Goal: Task Accomplishment & Management: Use online tool/utility

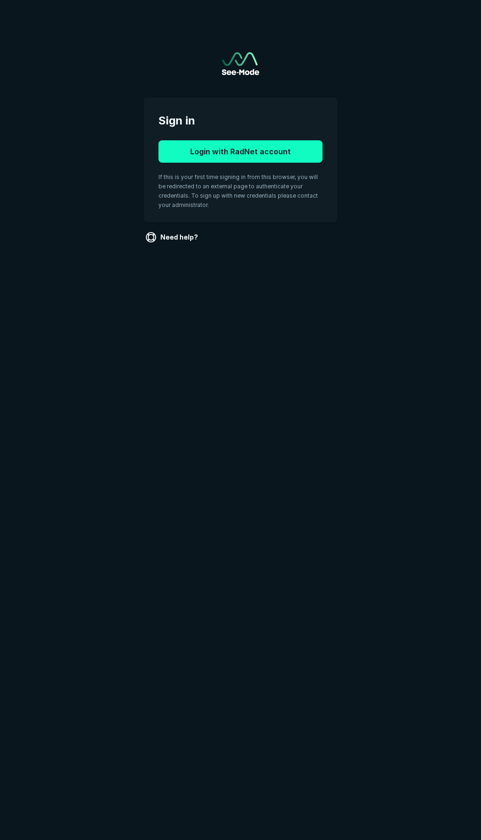
click at [221, 155] on button "Login with RadNet account" at bounding box center [240, 151] width 164 height 22
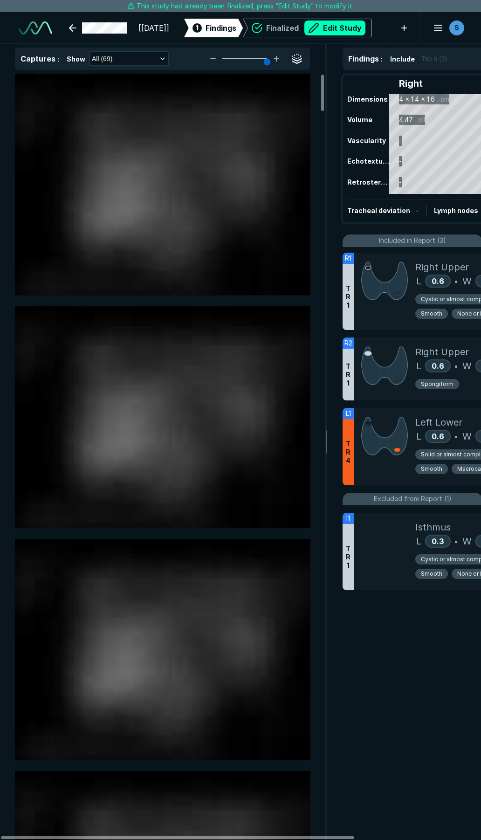
scroll to position [4758, 3361]
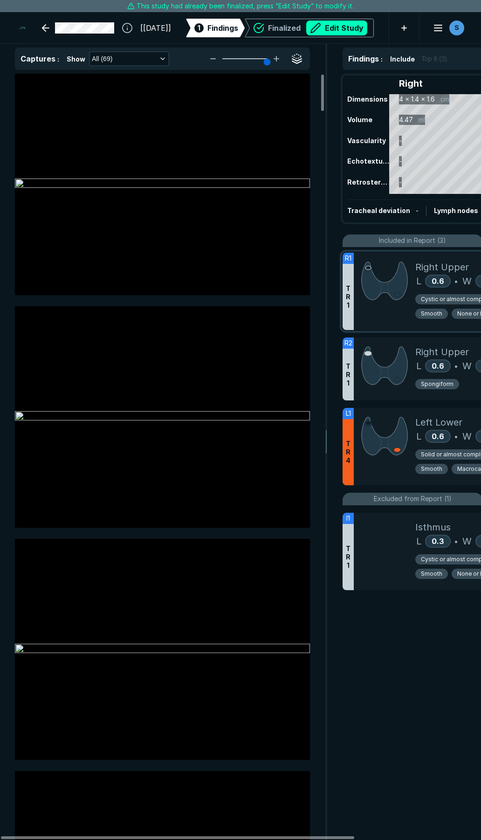
click at [401, 312] on div at bounding box center [384, 291] width 61 height 77
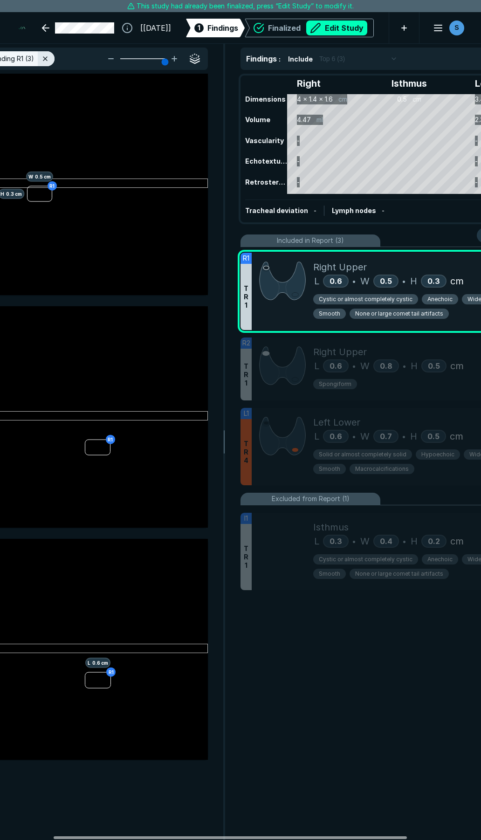
scroll to position [0, 121]
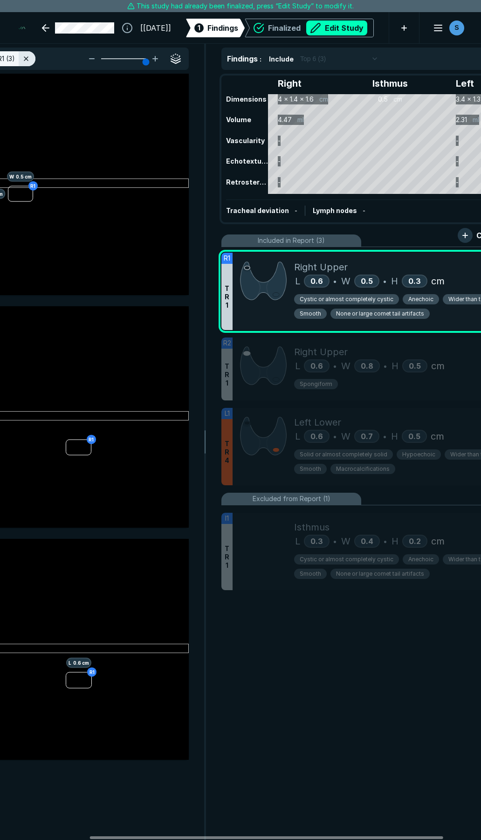
drag, startPoint x: 340, startPoint y: 836, endPoint x: 420, endPoint y: 806, distance: 85.2
click at [429, 836] on div at bounding box center [266, 837] width 353 height 3
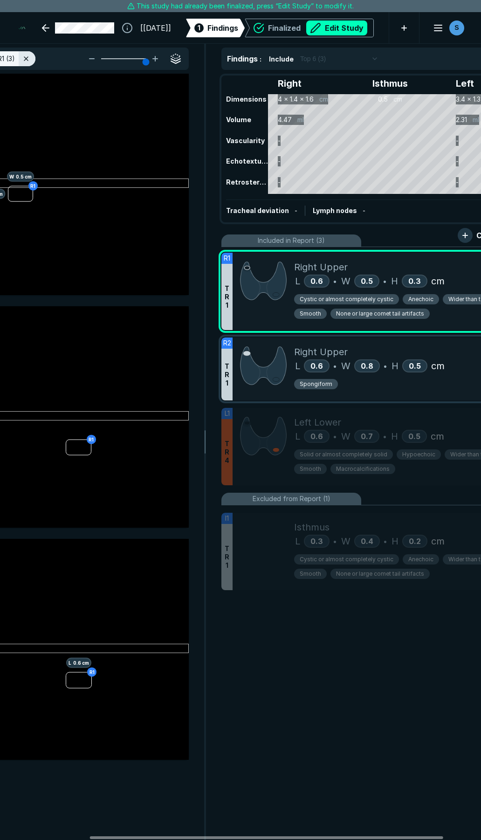
click at [396, 353] on div "Right Upper" at bounding box center [401, 352] width 215 height 14
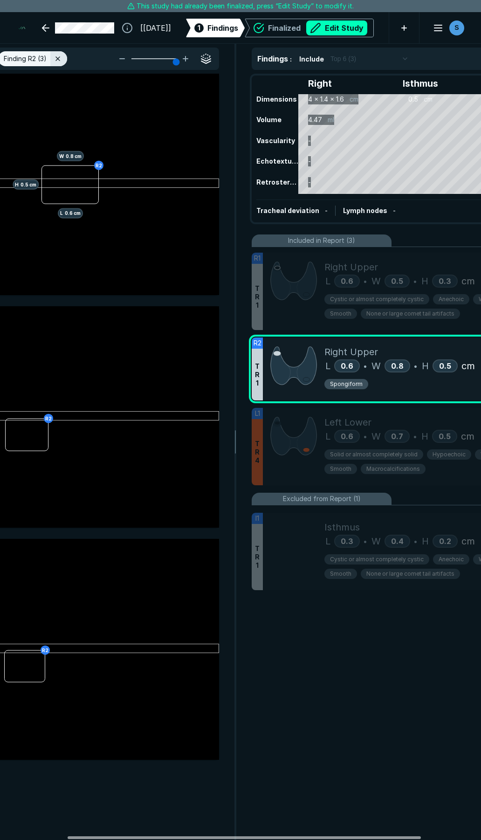
scroll to position [0, 112]
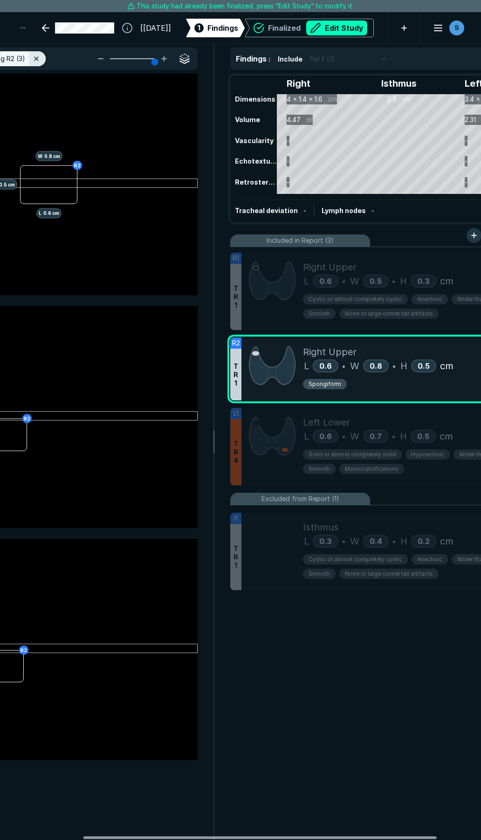
drag, startPoint x: 157, startPoint y: 835, endPoint x: 174, endPoint y: 758, distance: 78.8
click at [150, 836] on div at bounding box center [259, 837] width 353 height 3
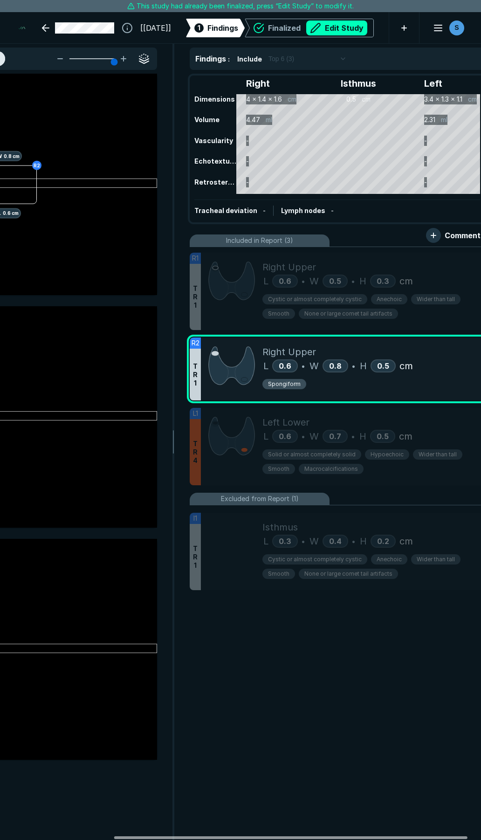
scroll to position [0, 171]
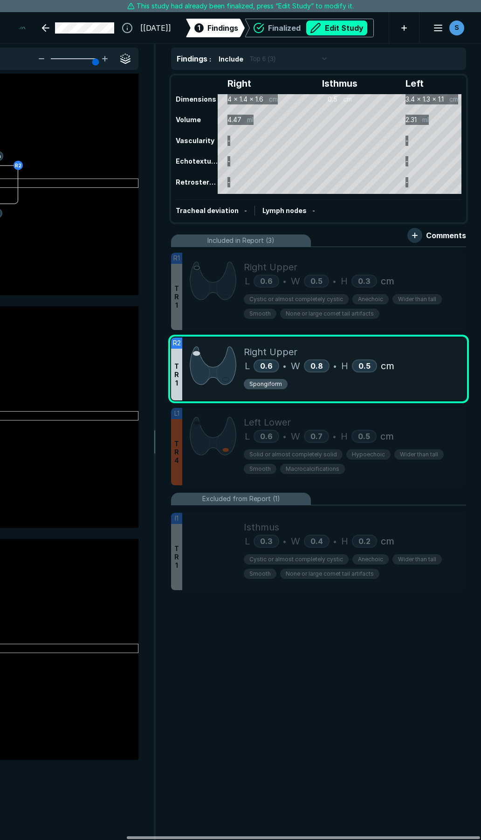
drag, startPoint x: 296, startPoint y: 836, endPoint x: 378, endPoint y: 826, distance: 82.5
click at [378, 836] on div at bounding box center [303, 837] width 353 height 3
click at [336, 31] on button "Edit Study" at bounding box center [336, 27] width 61 height 15
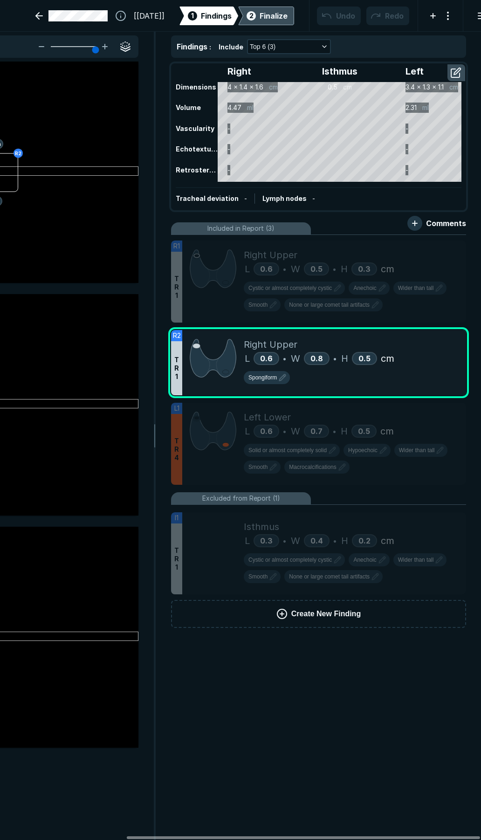
scroll to position [4813, 3361]
click at [438, 341] on icon at bounding box center [437, 339] width 11 height 11
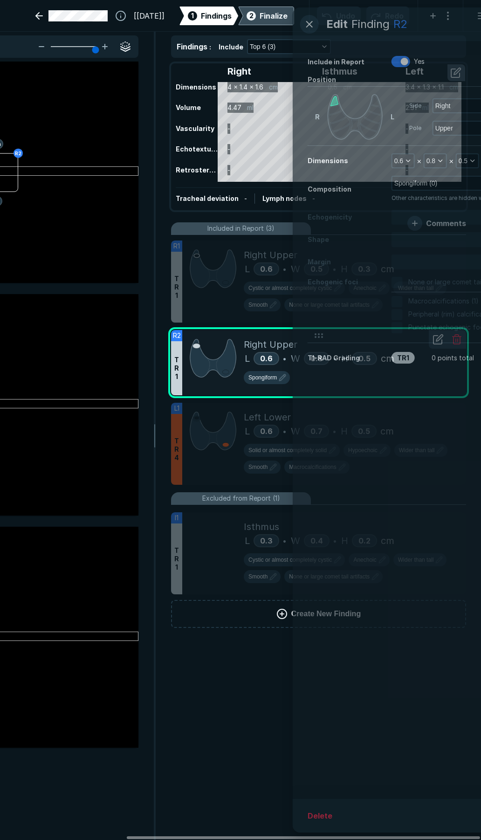
scroll to position [4437, 2390]
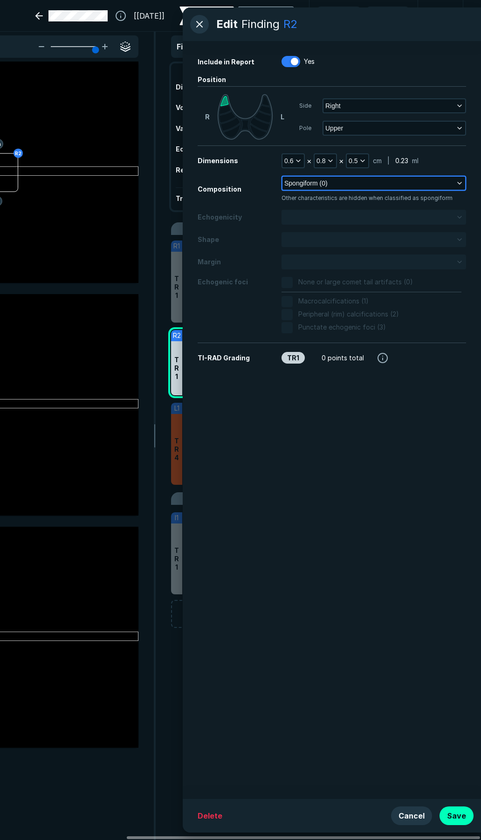
click at [337, 187] on button "Spongiform (0)" at bounding box center [373, 183] width 183 height 13
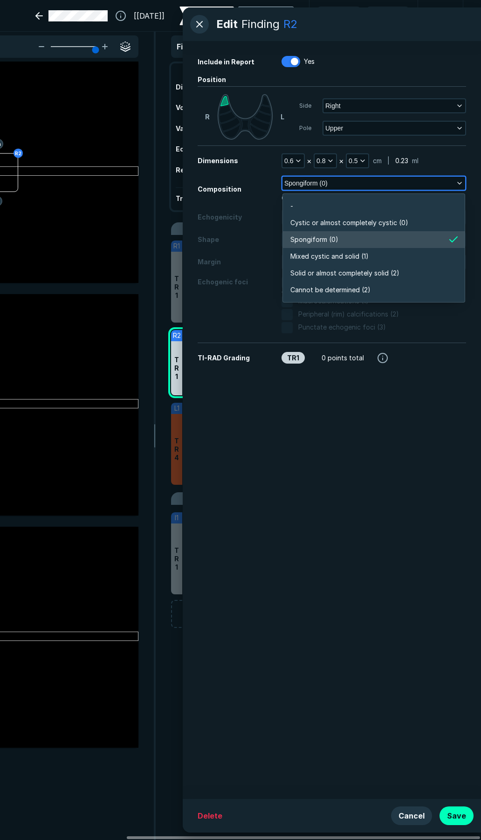
scroll to position [1630, 2015]
click at [333, 255] on span "Mixed cystic and solid (1)" at bounding box center [329, 256] width 78 height 10
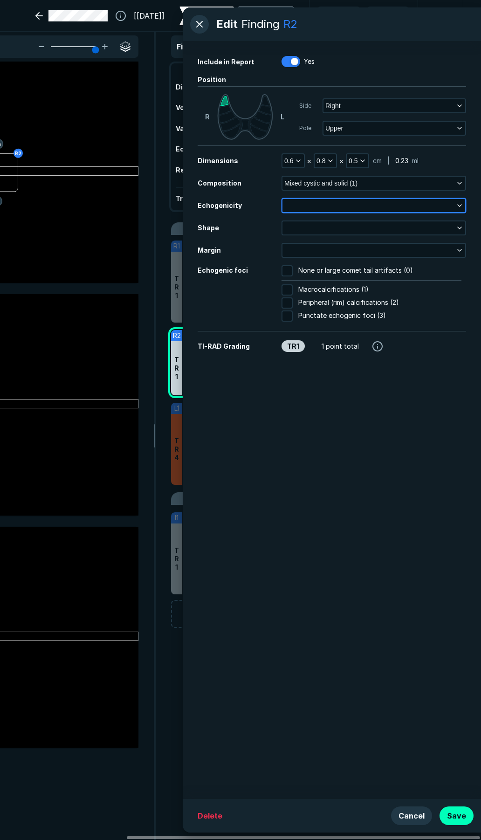
click at [341, 207] on button "button" at bounding box center [373, 205] width 183 height 13
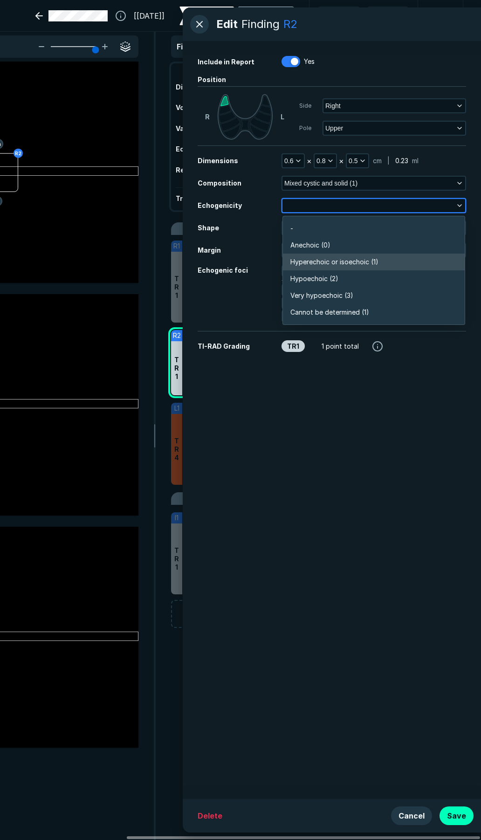
click at [346, 264] on span "Hyperechoic or isoechoic (1)" at bounding box center [334, 262] width 88 height 10
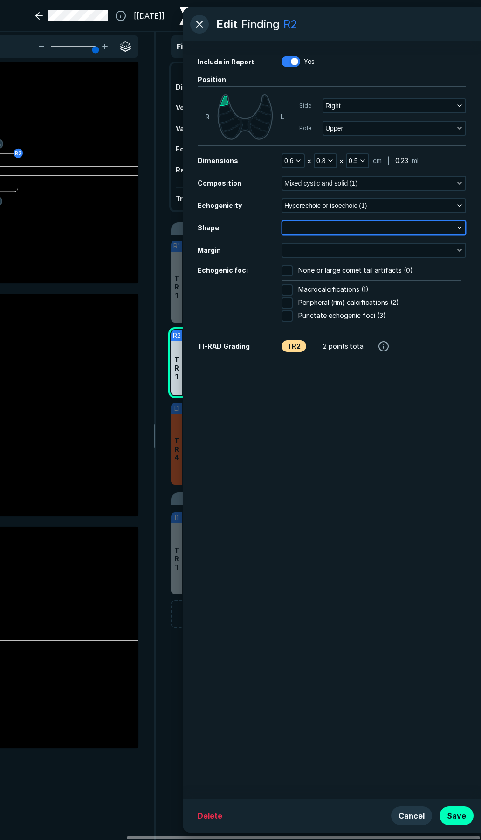
click at [346, 226] on button "button" at bounding box center [373, 227] width 183 height 13
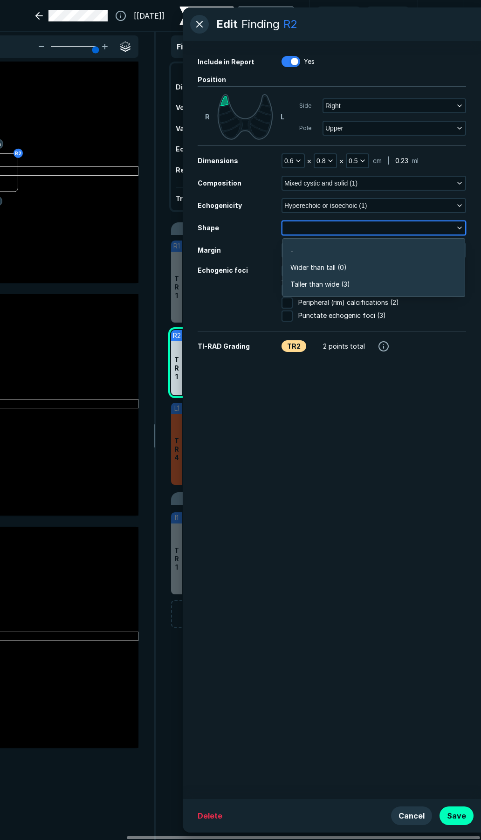
scroll to position [1404, 2015]
click at [344, 266] on span "Wider than tall (0)" at bounding box center [318, 267] width 56 height 10
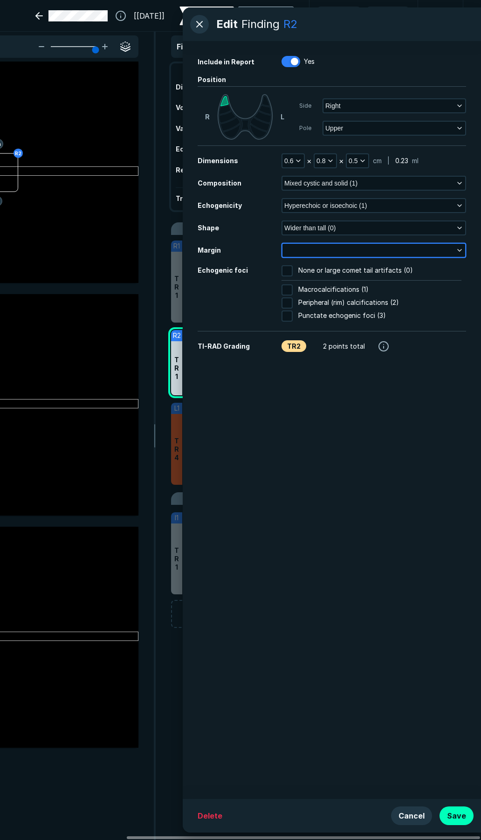
click at [341, 250] on button "button" at bounding box center [373, 250] width 183 height 13
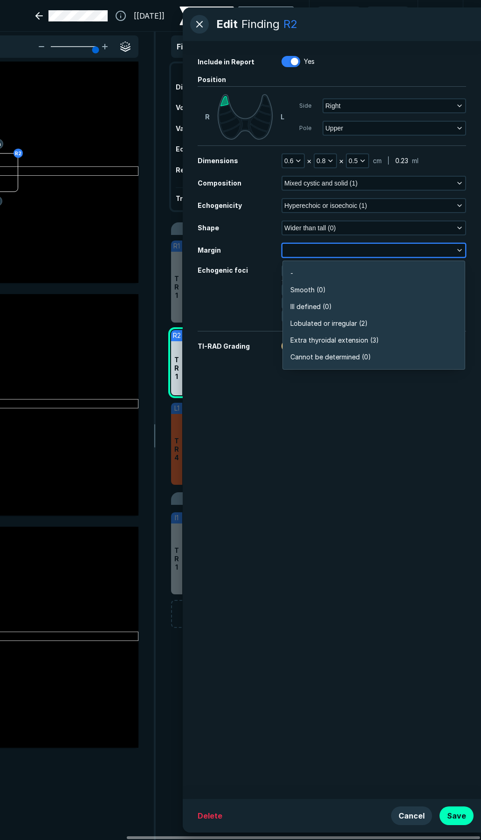
scroll to position [1630, 2015]
click at [340, 283] on li "Smooth (0)" at bounding box center [374, 289] width 182 height 17
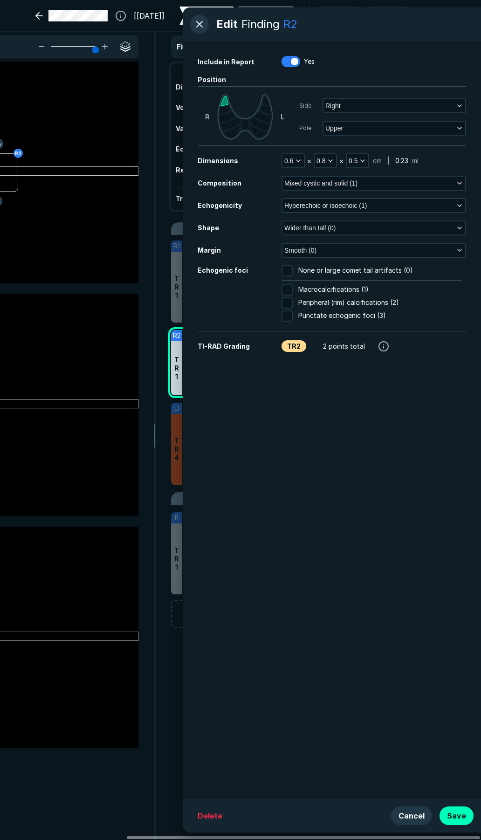
click at [294, 270] on div at bounding box center [289, 270] width 17 height 11
click at [293, 270] on input "None or large comet tail artifacts (0)" at bounding box center [286, 270] width 11 height 11
checkbox input "true"
click at [202, 21] on button "button" at bounding box center [199, 24] width 19 height 19
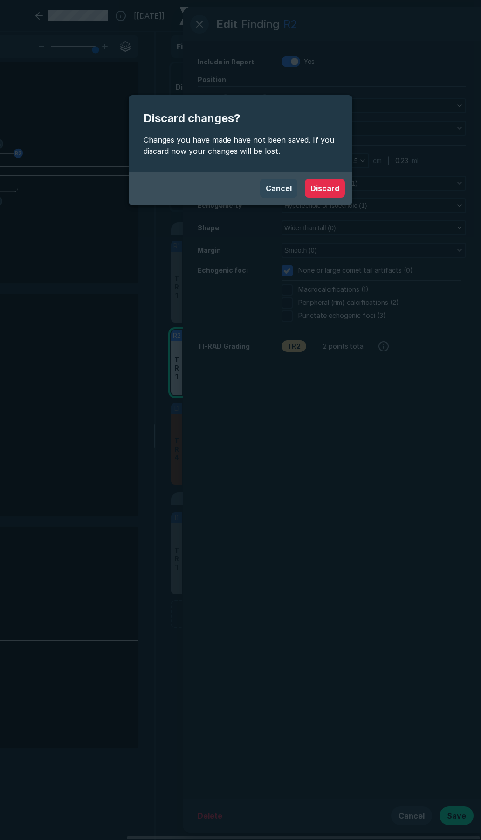
click at [287, 186] on button "Cancel" at bounding box center [278, 188] width 37 height 19
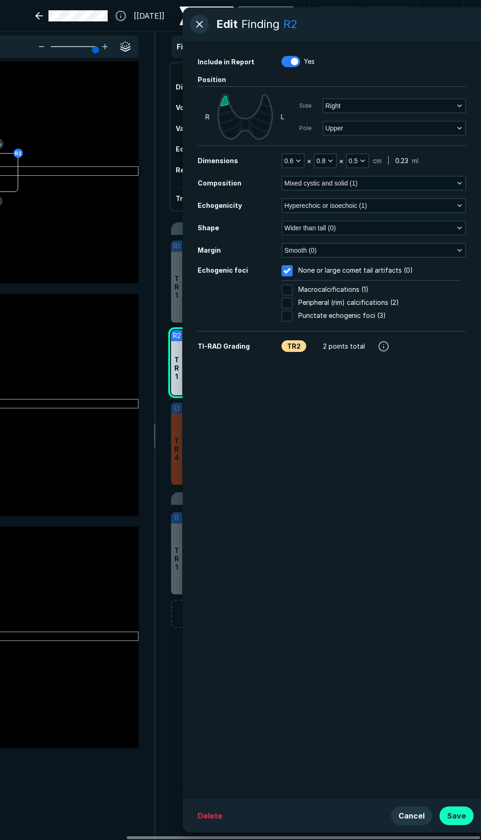
click at [454, 821] on button "Save" at bounding box center [456, 815] width 34 height 19
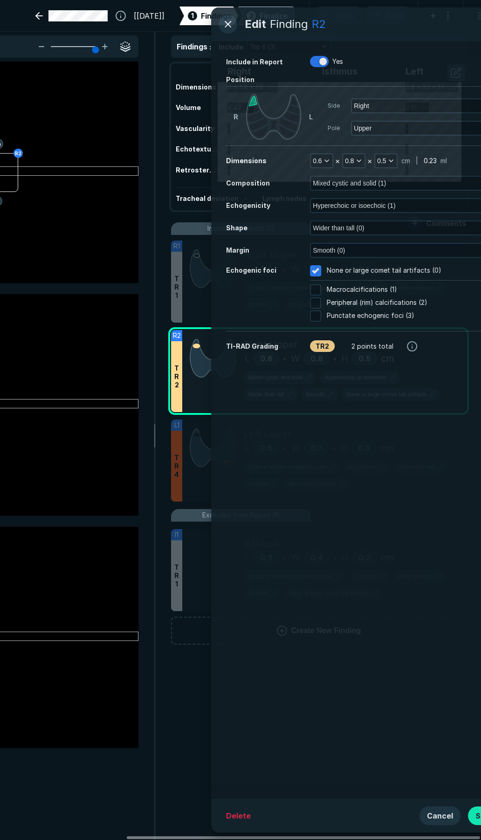
scroll to position [3859, 2510]
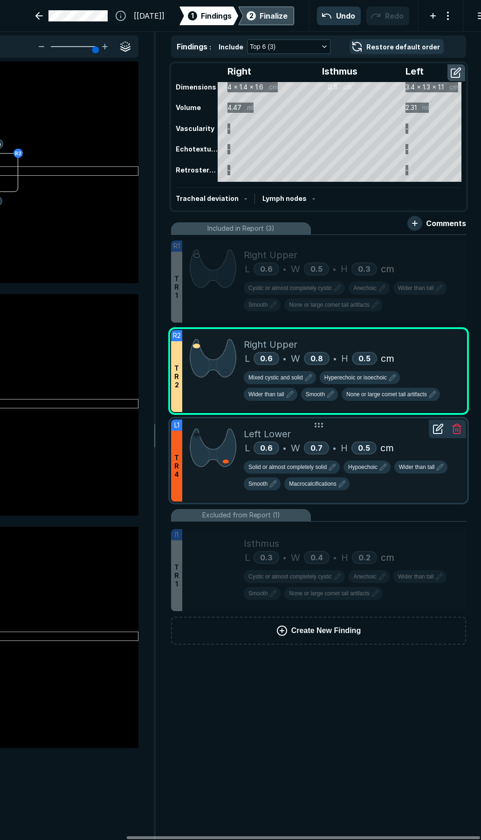
click at [382, 437] on div "Left Lower" at bounding box center [351, 434] width 215 height 14
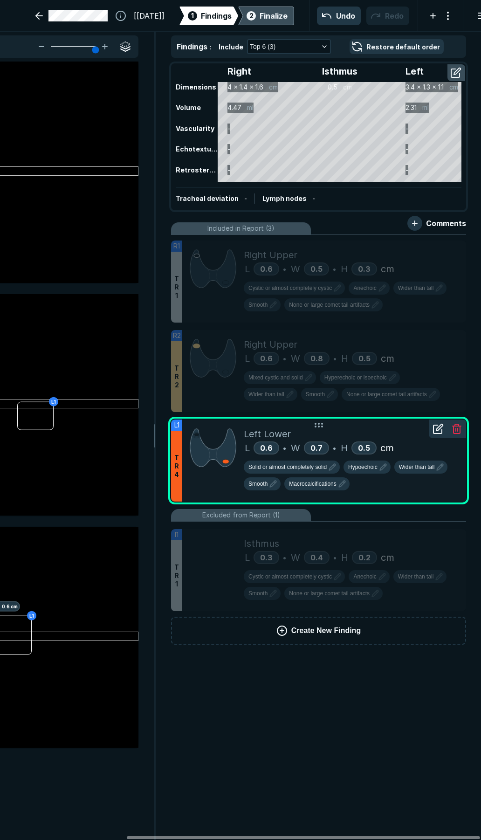
click at [392, 435] on div "Left Lower" at bounding box center [351, 434] width 215 height 14
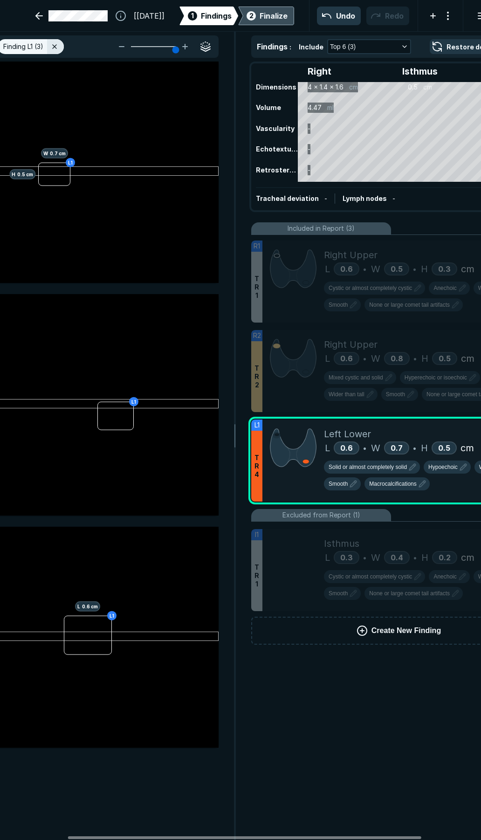
drag, startPoint x: 152, startPoint y: 836, endPoint x: 93, endPoint y: 816, distance: 62.9
click at [93, 836] on div at bounding box center [244, 837] width 353 height 3
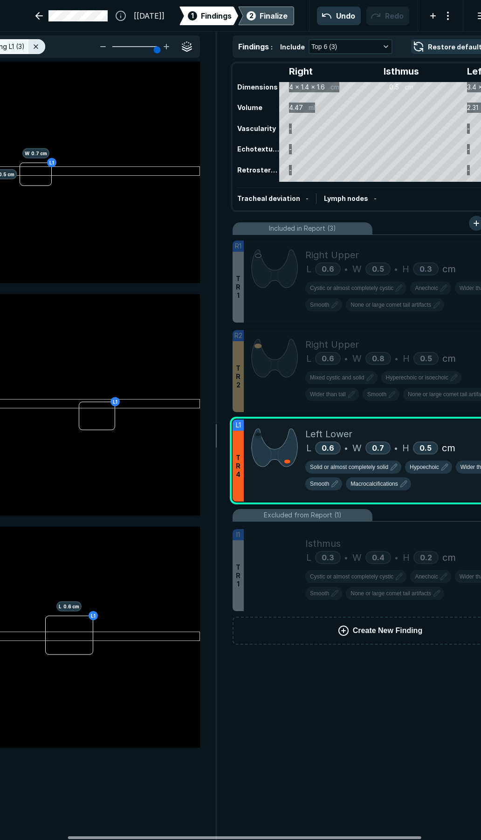
scroll to position [0, 147]
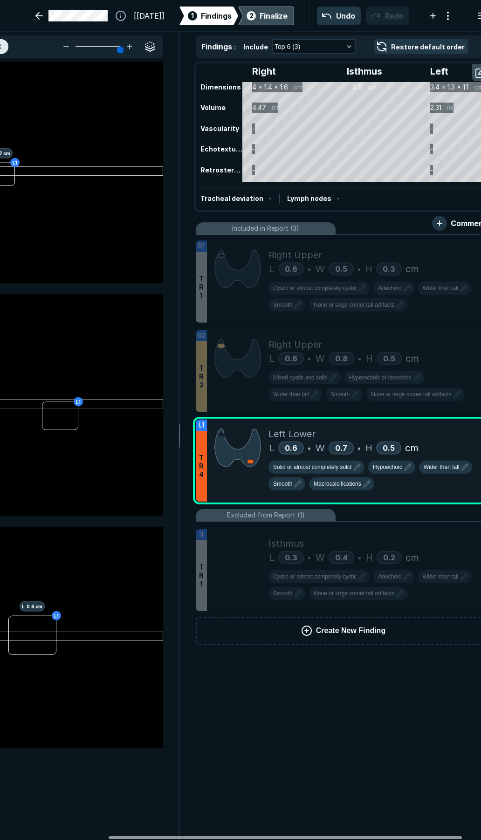
drag, startPoint x: 386, startPoint y: 836, endPoint x: 427, endPoint y: 835, distance: 41.0
click at [427, 836] on div at bounding box center [285, 837] width 353 height 3
drag, startPoint x: 94, startPoint y: 595, endPoint x: 94, endPoint y: 587, distance: 8.4
click at [94, 595] on div "L1 L 0.6 cm" at bounding box center [15, 636] width 295 height 221
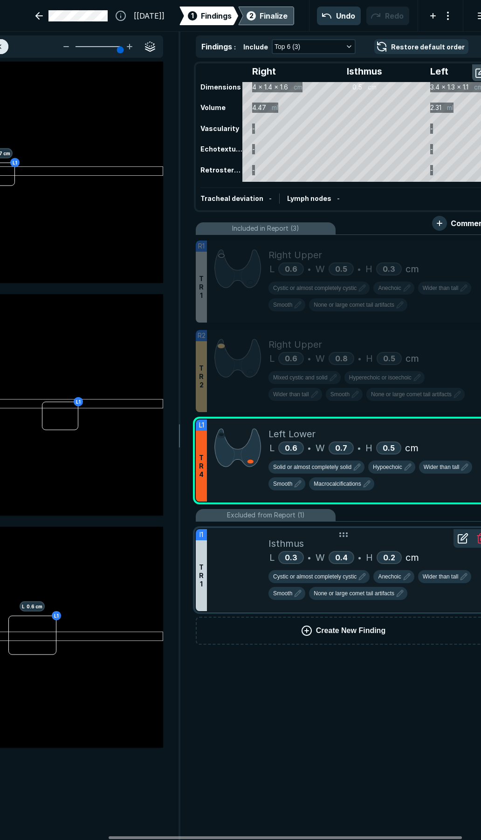
click at [407, 542] on div "Isthmus" at bounding box center [375, 543] width 215 height 14
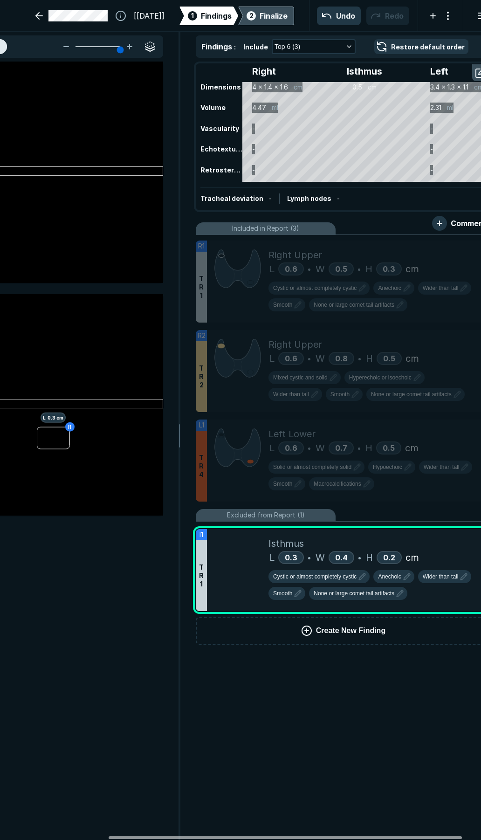
scroll to position [0, 75]
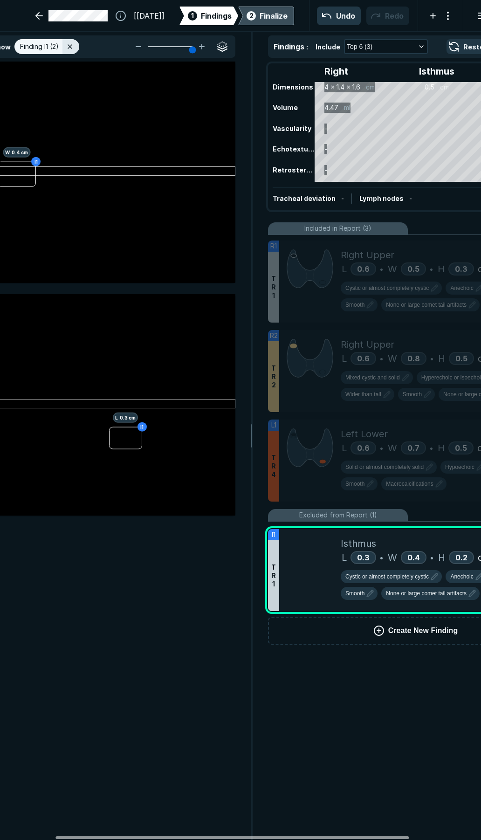
drag, startPoint x: 123, startPoint y: 837, endPoint x: 89, endPoint y: 833, distance: 33.2
click at [69, 836] on div at bounding box center [231, 837] width 353 height 3
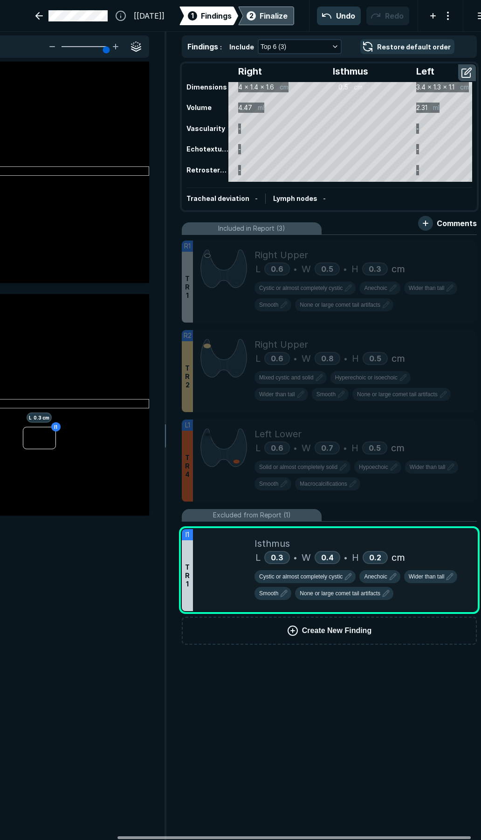
scroll to position [0, 163]
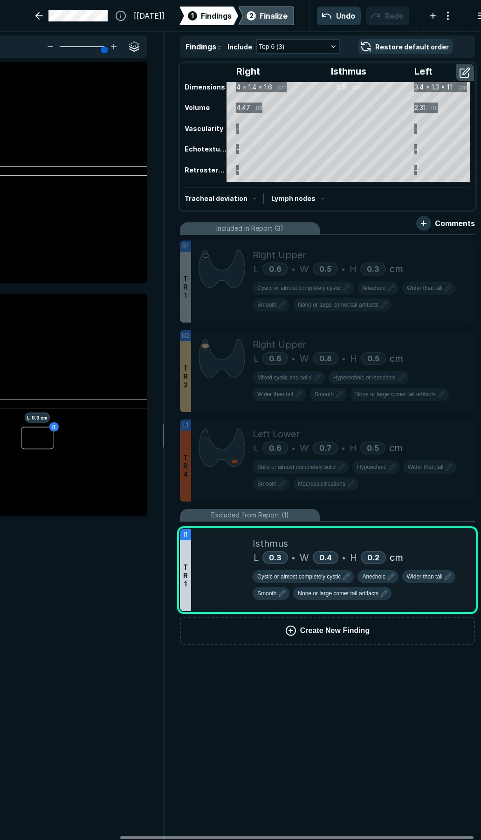
drag, startPoint x: 369, startPoint y: 836, endPoint x: 435, endPoint y: 811, distance: 70.2
click at [435, 836] on div at bounding box center [296, 837] width 353 height 3
click at [295, 630] on button "Create New Finding" at bounding box center [326, 630] width 295 height 28
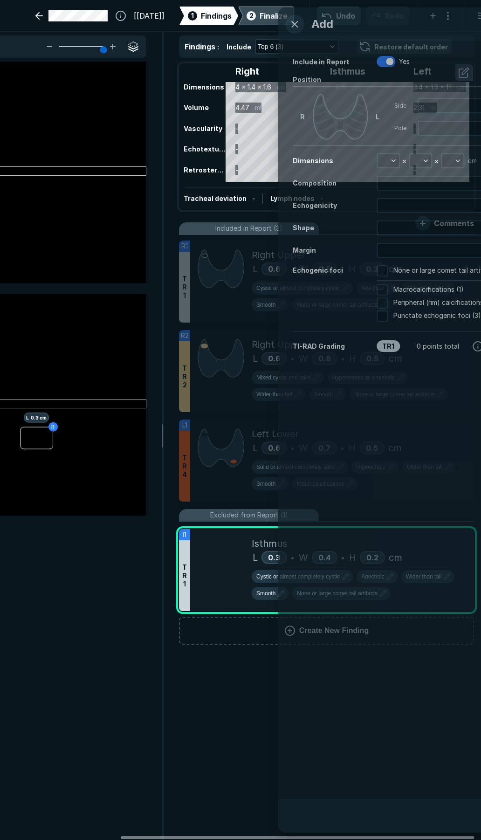
scroll to position [4437, 2390]
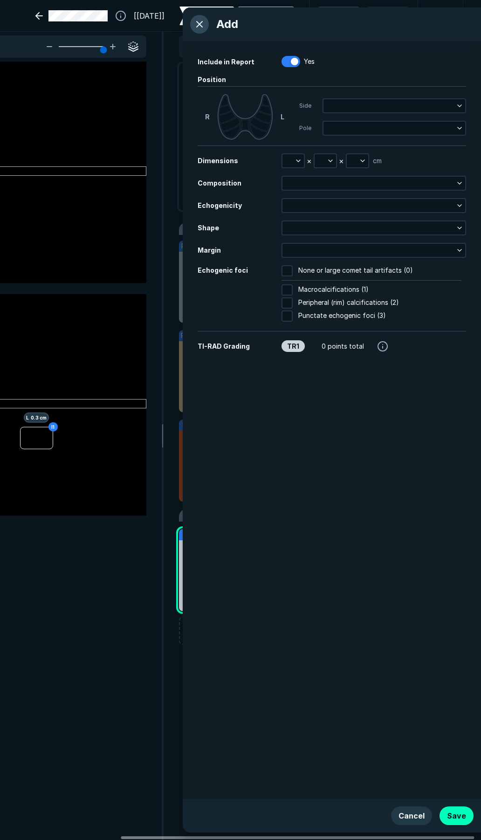
click at [198, 26] on button "button" at bounding box center [199, 24] width 19 height 19
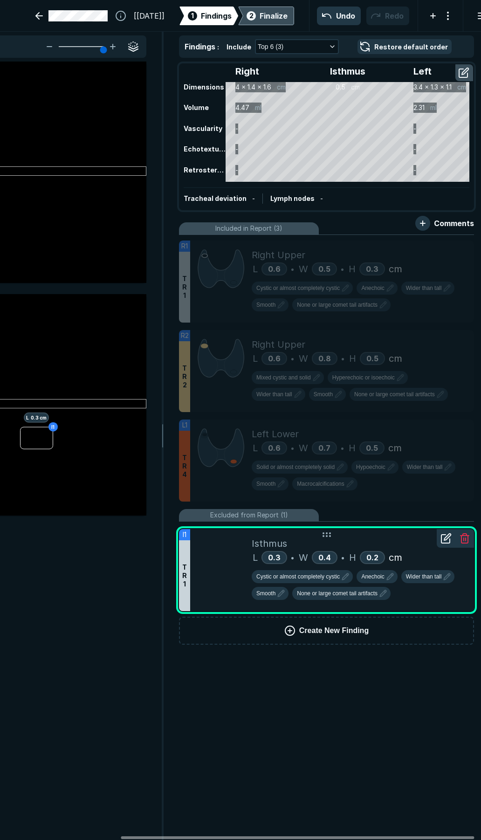
click at [378, 545] on div "Isthmus" at bounding box center [359, 543] width 215 height 14
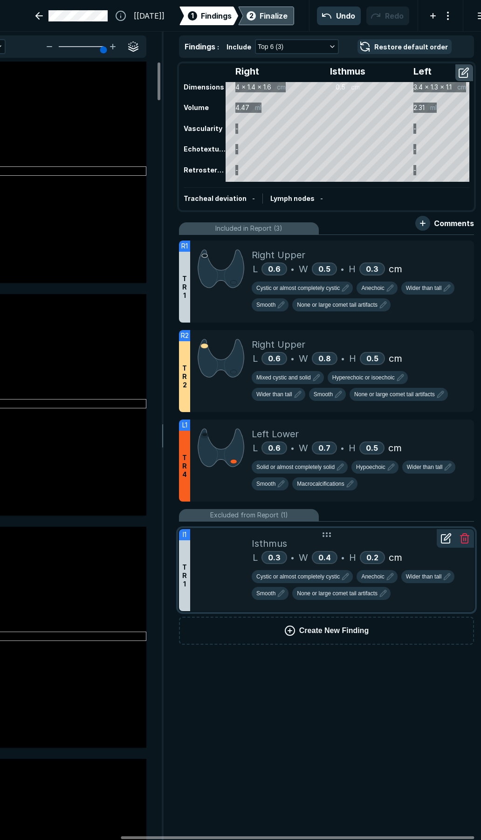
scroll to position [4596, 2510]
click at [259, 19] on div "Finalize" at bounding box center [273, 15] width 28 height 11
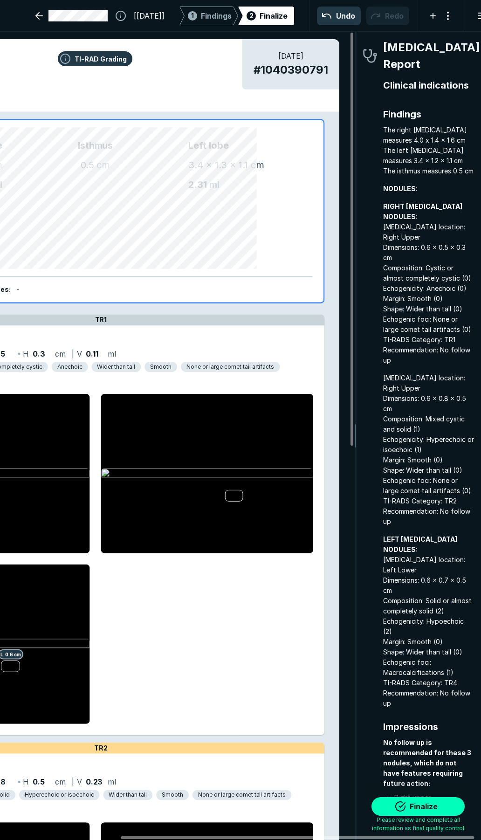
scroll to position [4779, 1684]
click at [419, 810] on button "Finalize" at bounding box center [417, 806] width 93 height 19
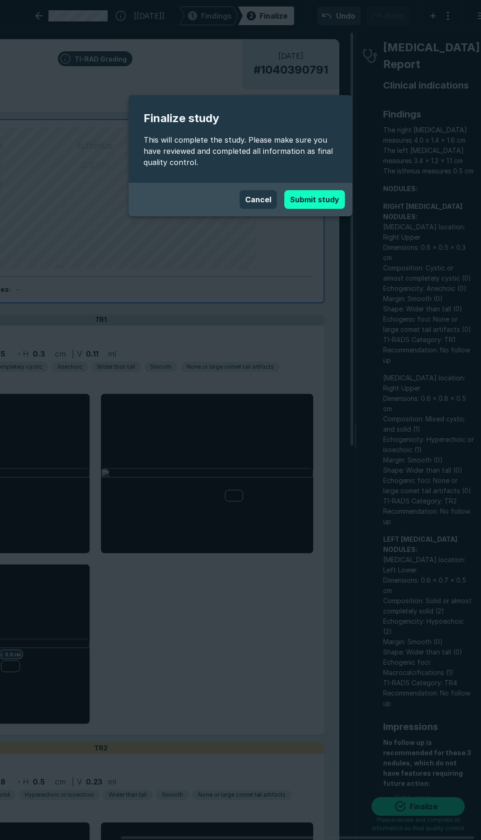
click at [296, 199] on button "Submit study" at bounding box center [314, 199] width 61 height 19
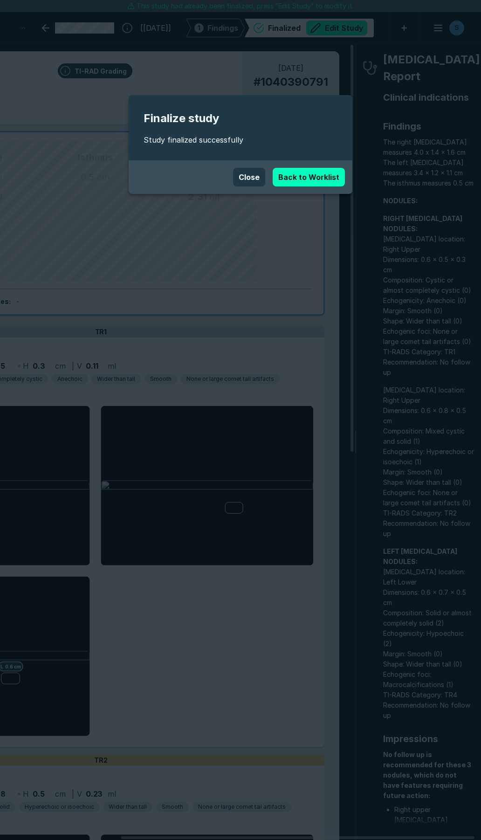
scroll to position [4758, 3361]
